Goal: Task Accomplishment & Management: Use online tool/utility

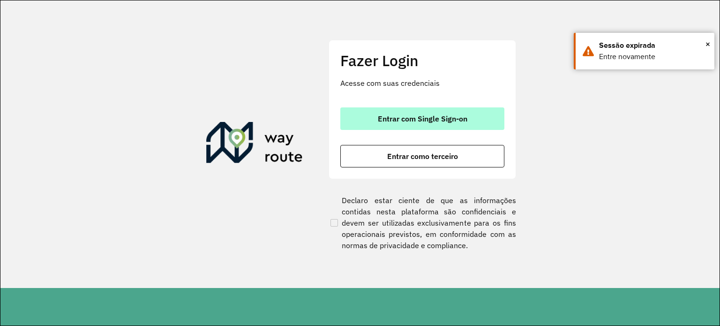
click at [414, 115] on span "Entrar com Single Sign-on" at bounding box center [423, 118] width 90 height 7
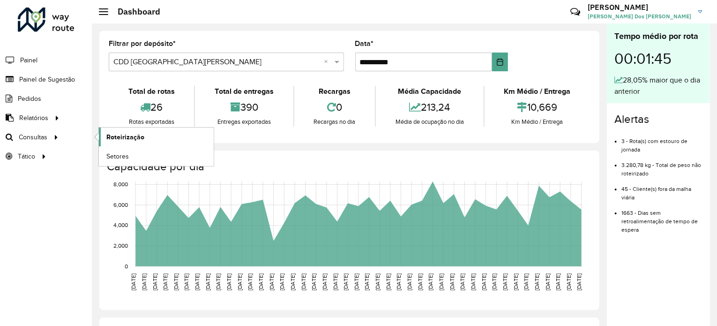
click at [135, 141] on span "Roteirização" at bounding box center [125, 137] width 38 height 10
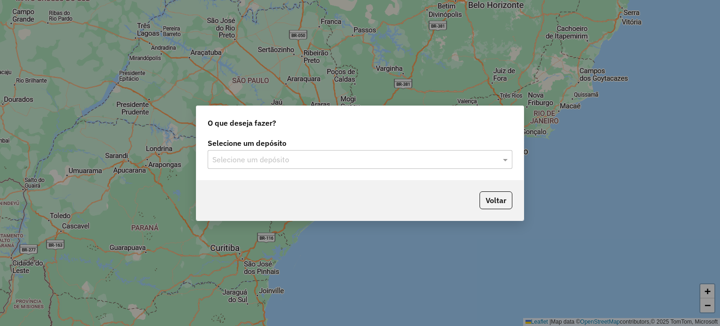
click at [292, 154] on input "text" at bounding box center [350, 159] width 276 height 11
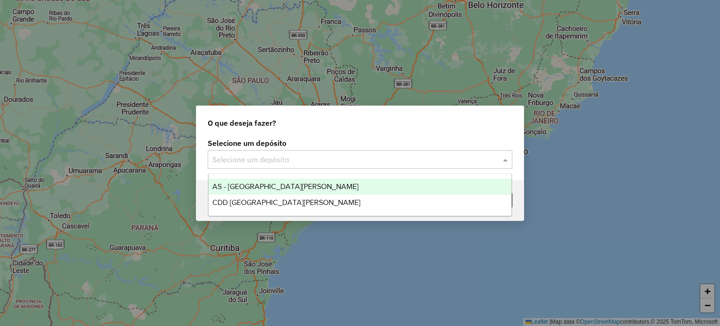
click at [272, 187] on span "AS - Santa Cruz do Sul" at bounding box center [285, 186] width 146 height 8
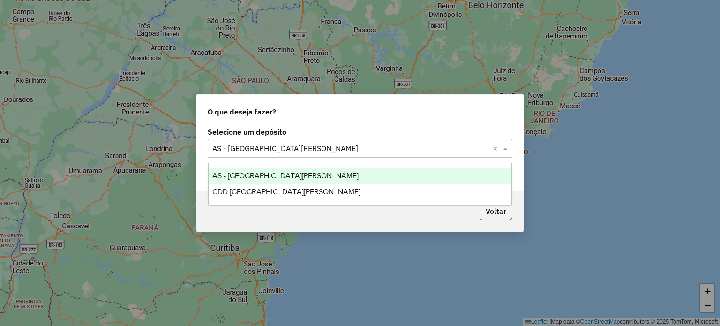
click at [283, 150] on input "text" at bounding box center [350, 148] width 276 height 11
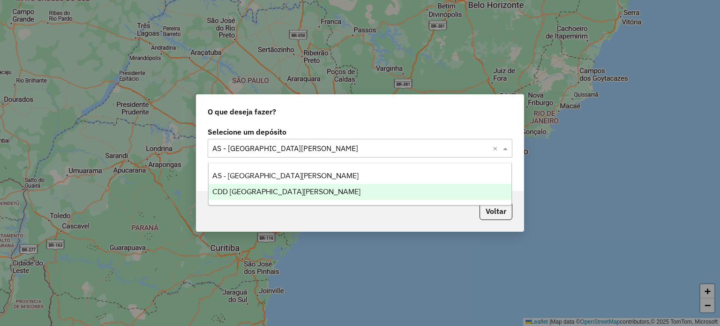
click at [268, 187] on div "CDD [GEOGRAPHIC_DATA][PERSON_NAME]" at bounding box center [360, 192] width 303 height 16
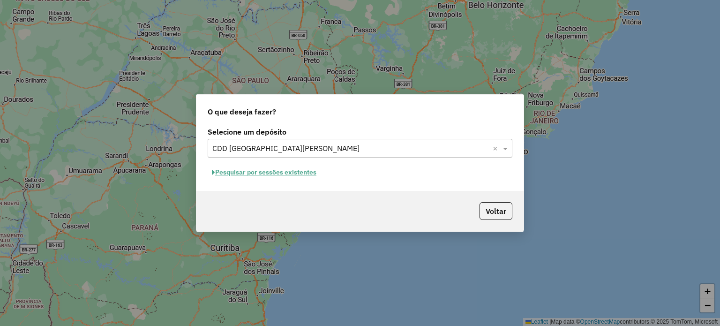
click at [295, 177] on button "Pesquisar por sessões existentes" at bounding box center [264, 172] width 113 height 15
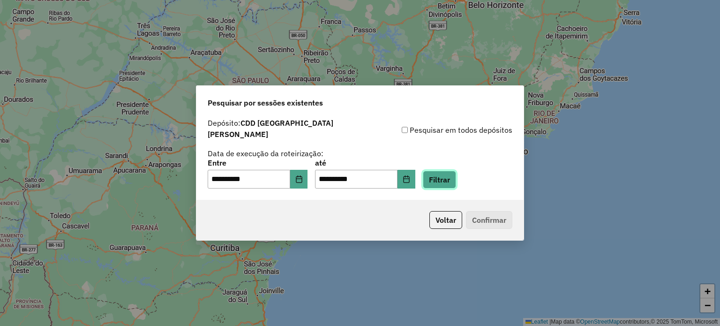
click at [443, 174] on button "Filtrar" at bounding box center [439, 180] width 33 height 18
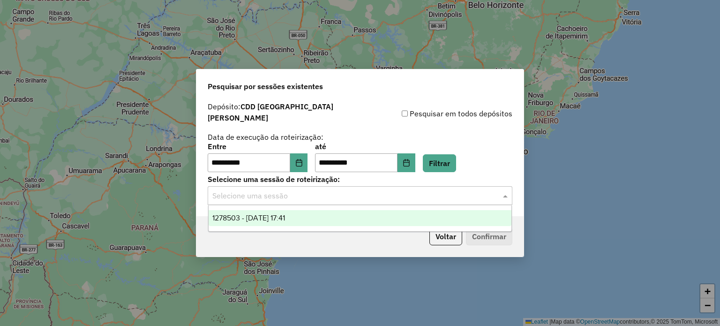
click at [306, 196] on div "Selecione uma sessão" at bounding box center [360, 195] width 305 height 19
drag, startPoint x: 300, startPoint y: 222, endPoint x: 344, endPoint y: 228, distance: 44.5
click at [285, 222] on span "1278503 - 19/09/2025 17:41" at bounding box center [248, 218] width 73 height 8
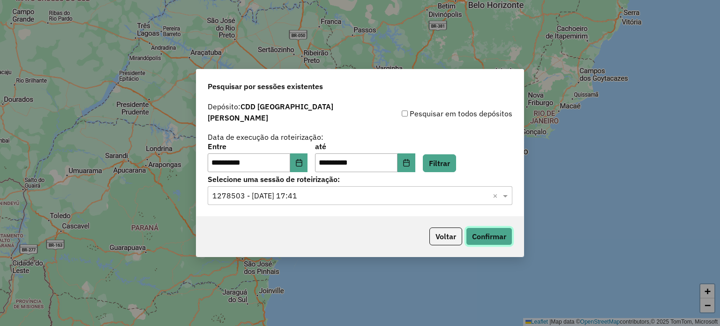
click at [492, 235] on button "Confirmar" at bounding box center [489, 236] width 46 height 18
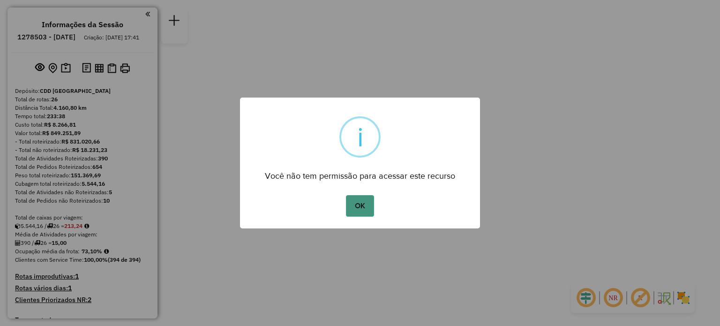
click at [365, 203] on button "OK" at bounding box center [360, 206] width 28 height 22
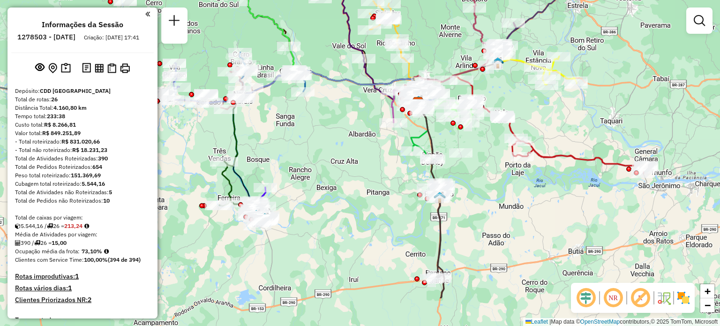
drag, startPoint x: 249, startPoint y: 190, endPoint x: 276, endPoint y: 193, distance: 26.4
click at [282, 163] on div "Janela de atendimento Grade de atendimento Capacidade Transportadoras Veículos …" at bounding box center [360, 163] width 720 height 326
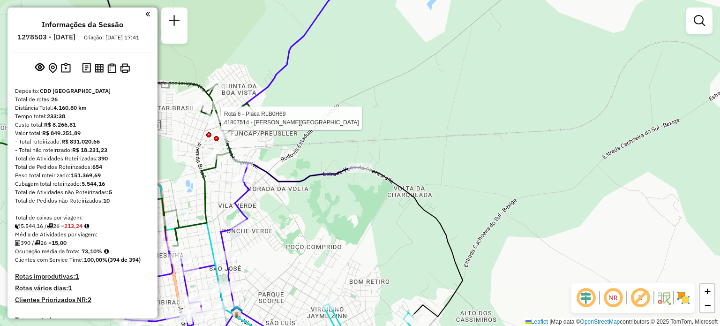
select select "**********"
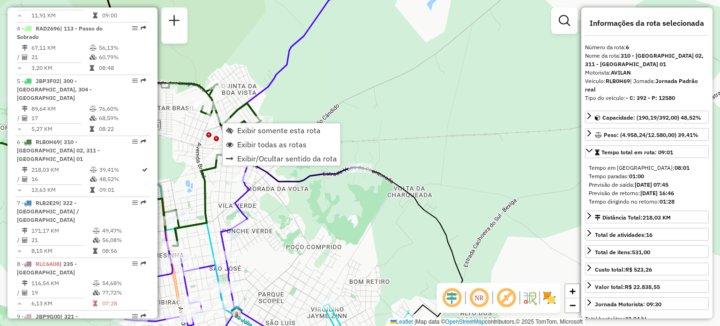
scroll to position [637, 0]
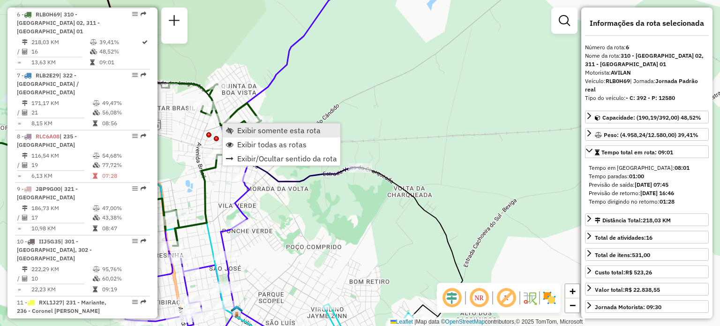
click at [246, 129] on span "Exibir somente esta rota" at bounding box center [278, 130] width 83 height 7
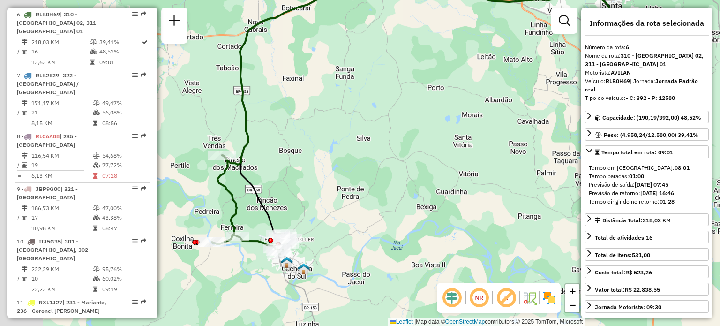
drag, startPoint x: 272, startPoint y: 203, endPoint x: 306, endPoint y: 172, distance: 45.8
click at [306, 172] on div "Janela de atendimento Grade de atendimento Capacidade Transportadoras Veículos …" at bounding box center [360, 163] width 720 height 326
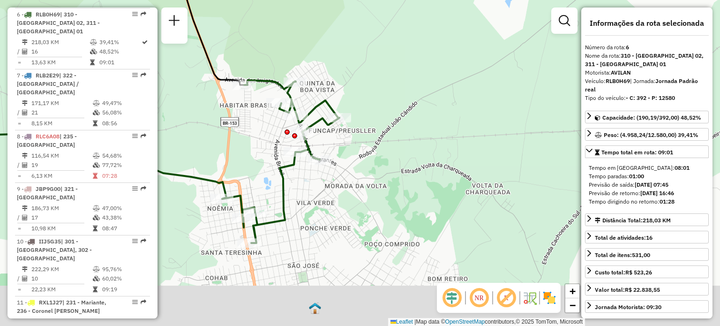
drag, startPoint x: 281, startPoint y: 193, endPoint x: 286, endPoint y: 185, distance: 9.5
click at [289, 179] on icon at bounding box center [140, 161] width 397 height 163
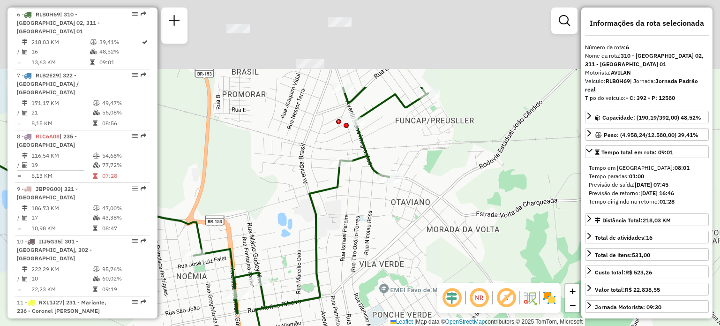
drag, startPoint x: 366, startPoint y: 77, endPoint x: 351, endPoint y: 205, distance: 129.4
click at [352, 205] on div "Janela de atendimento Grade de atendimento Capacidade Transportadoras Veículos …" at bounding box center [360, 163] width 720 height 326
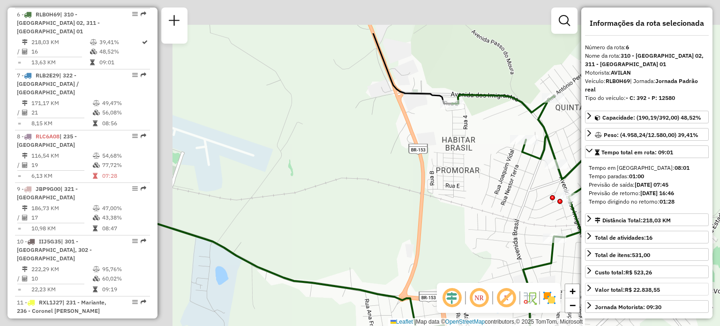
drag, startPoint x: 448, startPoint y: 240, endPoint x: 602, endPoint y: 286, distance: 160.3
click at [602, 286] on hb-router-mapa "Informações da Sessão 1278503 - 19/09/2025 Criação: 18/09/2025 17:41 Depósito: …" at bounding box center [360, 163] width 720 height 326
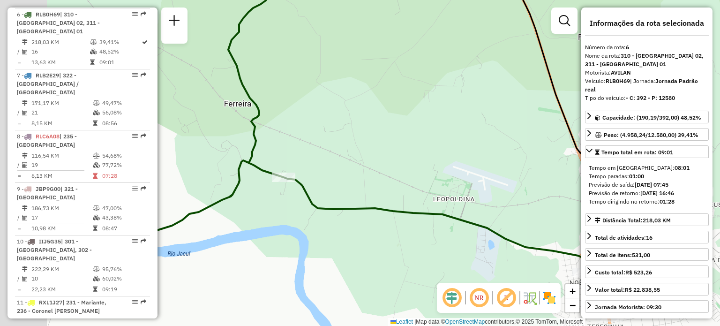
drag, startPoint x: 299, startPoint y: 245, endPoint x: 315, endPoint y: 226, distance: 24.9
click at [375, 250] on div "Janela de atendimento Grade de atendimento Capacidade Transportadoras Veículos …" at bounding box center [360, 163] width 720 height 326
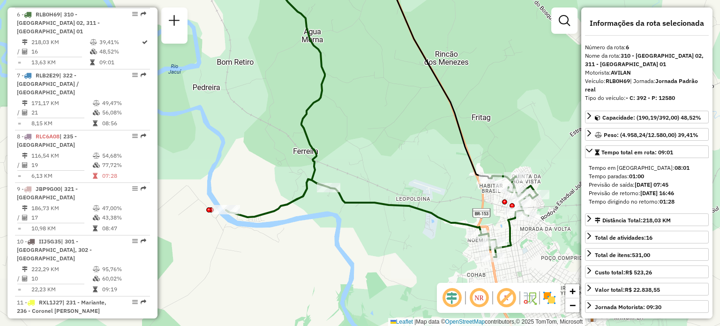
click at [327, 224] on div "Janela de atendimento Grade de atendimento Capacidade Transportadoras Veículos …" at bounding box center [360, 163] width 720 height 326
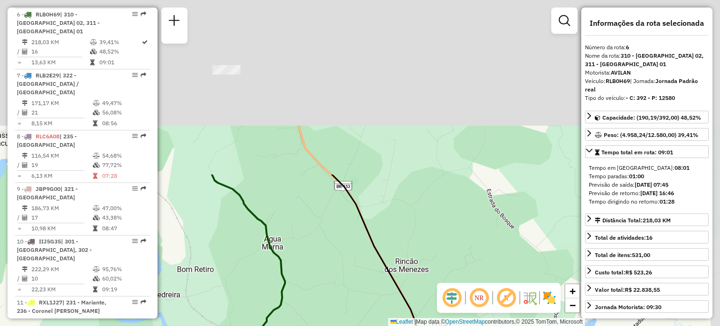
drag, startPoint x: 256, startPoint y: 254, endPoint x: 256, endPoint y: 286, distance: 31.9
click at [256, 285] on div "Janela de atendimento Grade de atendimento Capacidade Transportadoras Veículos …" at bounding box center [360, 163] width 720 height 326
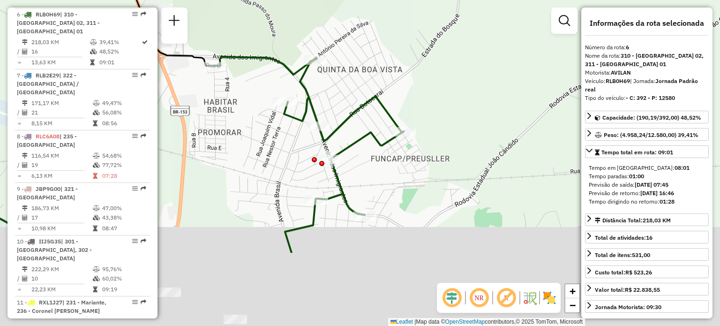
drag, startPoint x: 382, startPoint y: 127, endPoint x: 356, endPoint y: 70, distance: 62.1
click at [356, 70] on div "Janela de atendimento Grade de atendimento Capacidade Transportadoras Veículos …" at bounding box center [360, 163] width 720 height 326
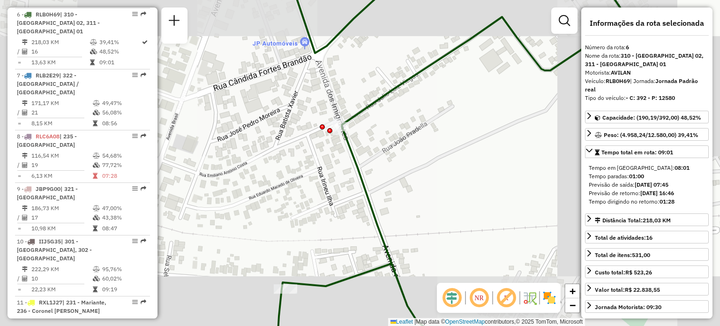
drag, startPoint x: 399, startPoint y: 181, endPoint x: 370, endPoint y: 93, distance: 93.2
click at [370, 93] on div "Janela de atendimento Grade de atendimento Capacidade Transportadoras Veículos …" at bounding box center [360, 163] width 720 height 326
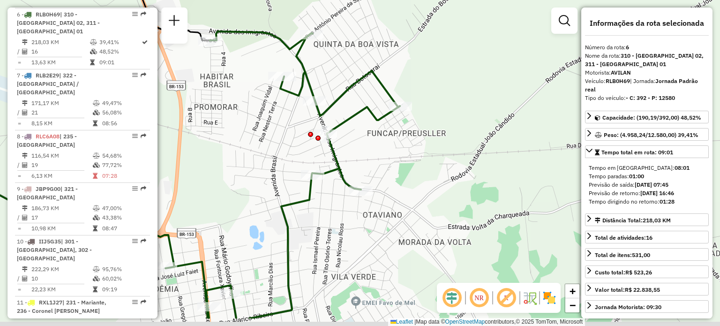
drag, startPoint x: 316, startPoint y: 202, endPoint x: 351, endPoint y: 101, distance: 107.2
click at [355, 94] on div "Janela de atendimento Grade de atendimento Capacidade Transportadoras Veículos …" at bounding box center [360, 163] width 720 height 326
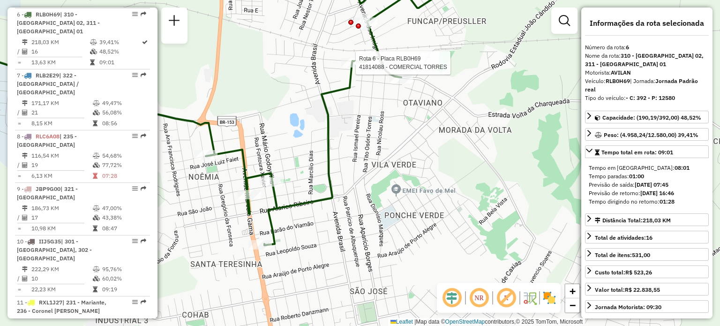
drag, startPoint x: 344, startPoint y: 125, endPoint x: 372, endPoint y: 130, distance: 27.7
click at [372, 130] on icon at bounding box center [184, 106] width 512 height 277
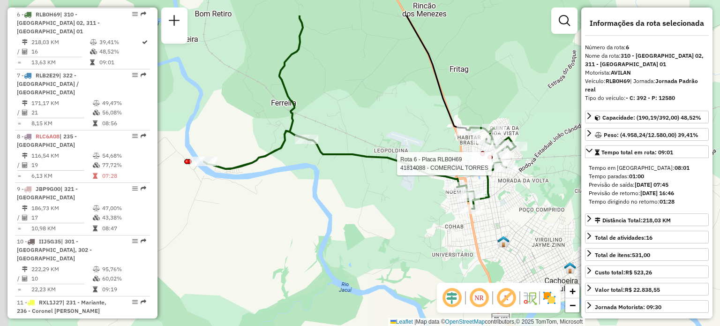
drag, startPoint x: 286, startPoint y: 56, endPoint x: 447, endPoint y: 118, distance: 172.4
click at [451, 118] on div "Rota 6 - Placa RLB0H69 41814088 - COMERCIAL TORRES Janela de atendimento Grade …" at bounding box center [360, 163] width 720 height 326
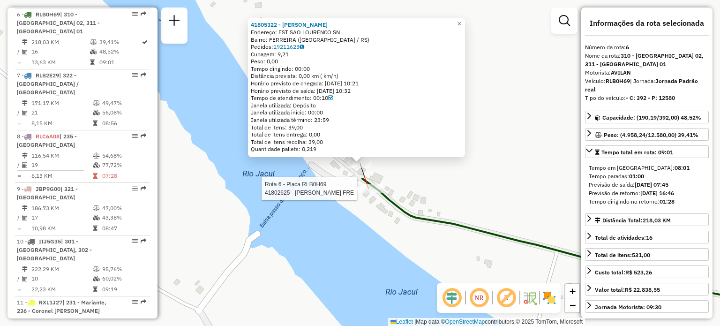
click at [366, 193] on div at bounding box center [368, 188] width 28 height 9
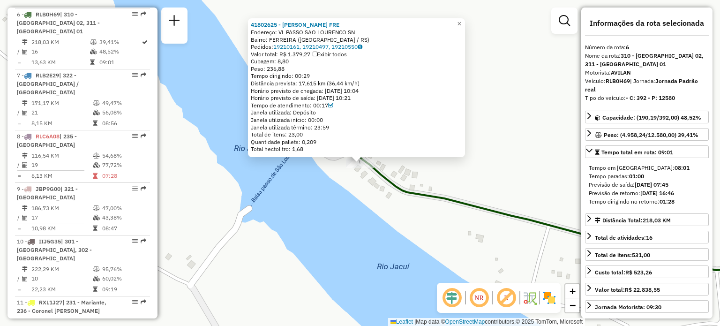
click at [501, 199] on div "41802625 - MARCO ANTONIO H. FRE Endereço: VL PASSO SAO LOURENCO SN Bairro: FERR…" at bounding box center [360, 163] width 720 height 326
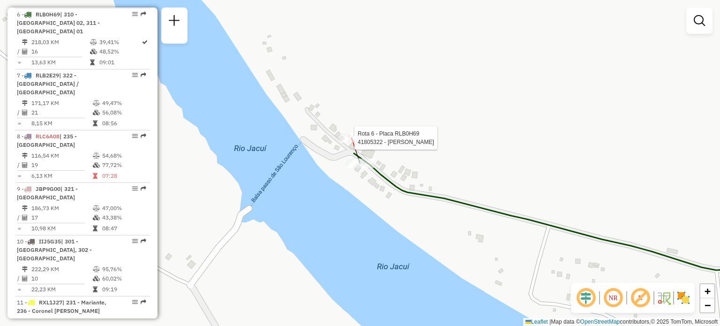
select select "**********"
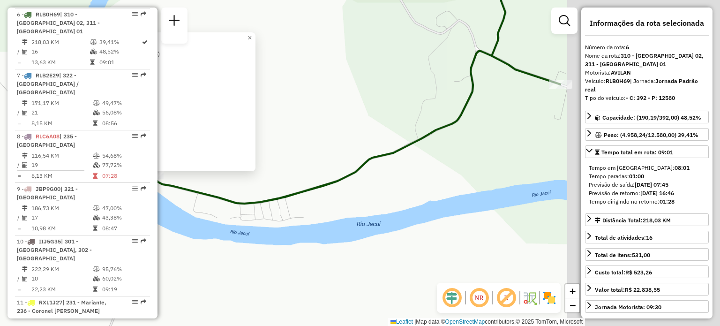
drag, startPoint x: 438, startPoint y: 217, endPoint x: 204, endPoint y: 198, distance: 234.6
click at [204, 199] on icon at bounding box center [355, 77] width 412 height 254
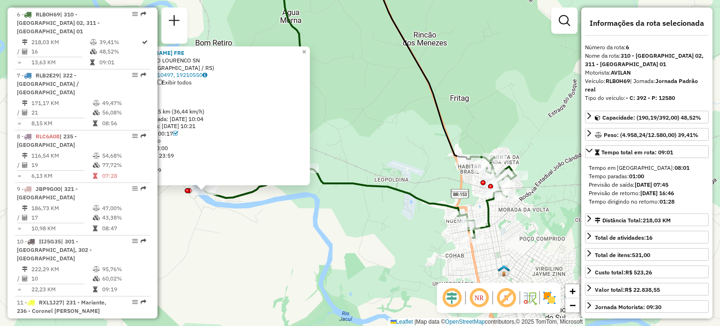
click at [262, 205] on div "41802625 - MARCO ANTONIO H. FRE Endereço: VL PASSO SAO LOURENCO SN Bairro: FERR…" at bounding box center [360, 163] width 720 height 326
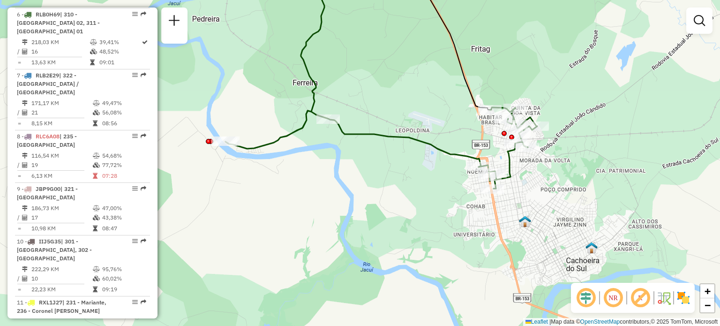
drag, startPoint x: 260, startPoint y: 212, endPoint x: 269, endPoint y: 166, distance: 47.3
click at [269, 166] on div "Janela de atendimento Grade de atendimento Capacidade Transportadoras Veículos …" at bounding box center [360, 163] width 720 height 326
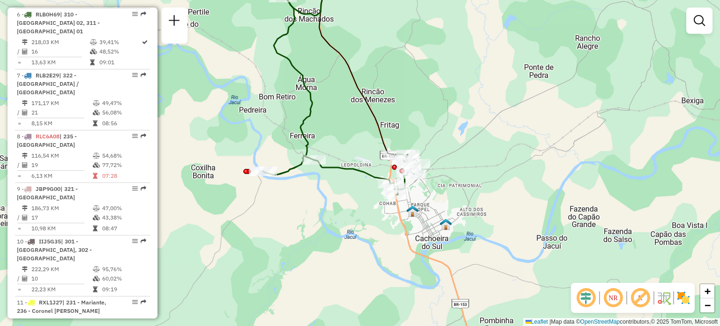
drag, startPoint x: 407, startPoint y: 191, endPoint x: 351, endPoint y: 201, distance: 57.6
click at [351, 201] on div "Janela de atendimento Grade de atendimento Capacidade Transportadoras Veículos …" at bounding box center [360, 163] width 720 height 326
